Goal: Check status: Check status

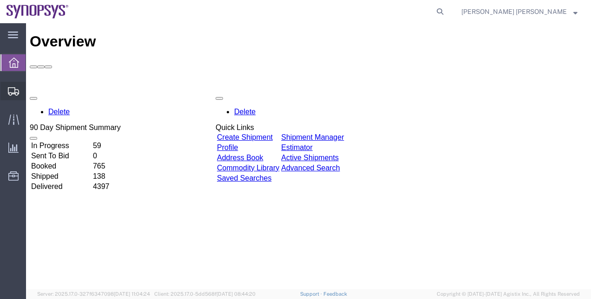
click at [0, 0] on span "Shipment Manager" at bounding box center [0, 0] width 0 height 0
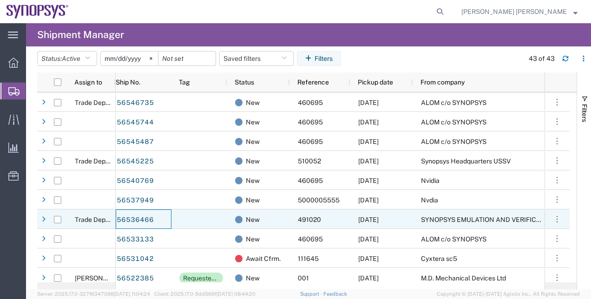
click at [166, 216] on div "56536466" at bounding box center [144, 220] width 56 height 20
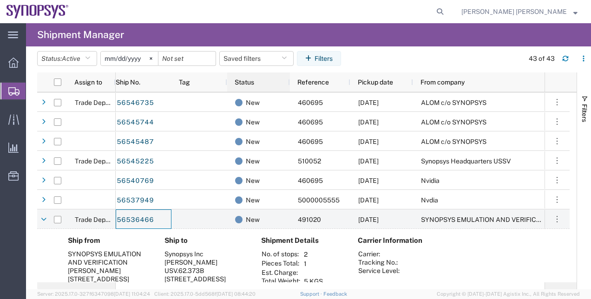
click at [228, 73] on div "Status" at bounding box center [258, 83] width 63 height 20
click at [139, 218] on link "56536466" at bounding box center [135, 220] width 38 height 15
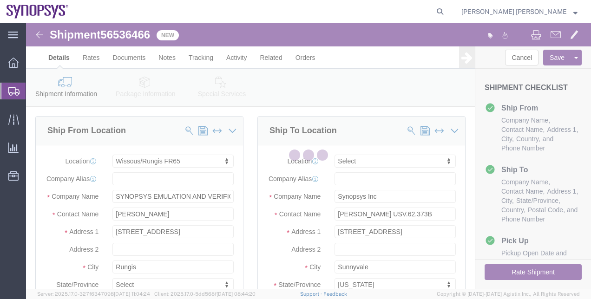
select select "63109"
select select
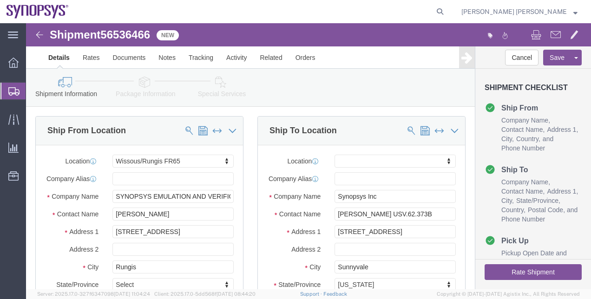
click icon
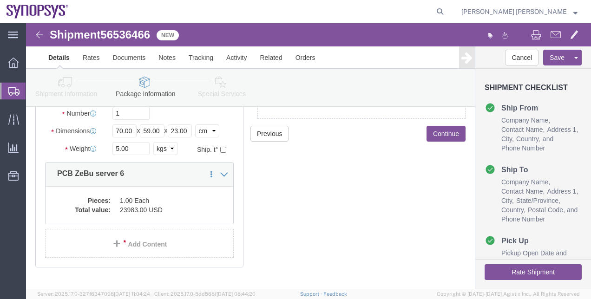
scroll to position [103, 0]
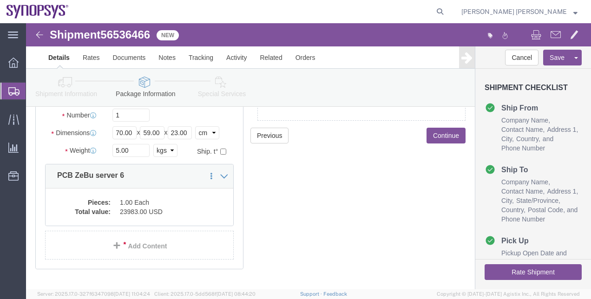
drag, startPoint x: 174, startPoint y: 176, endPoint x: 375, endPoint y: 153, distance: 201.7
click div "Previous Continue"
click dd "1.00 Each"
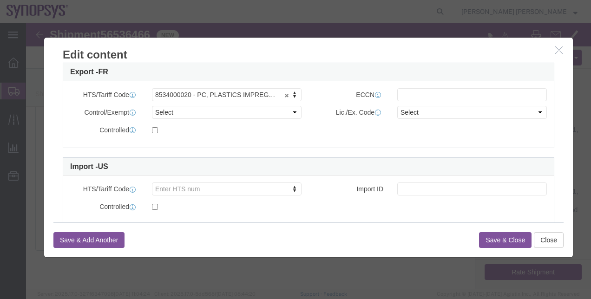
scroll to position [277, 0]
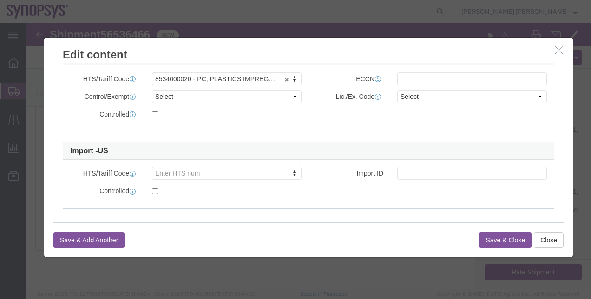
click icon "button"
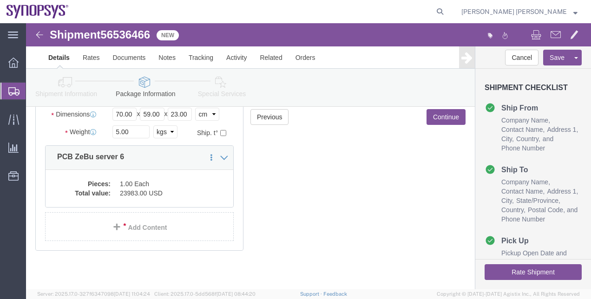
click div "Previous Continue"
